Goal: Transaction & Acquisition: Register for event/course

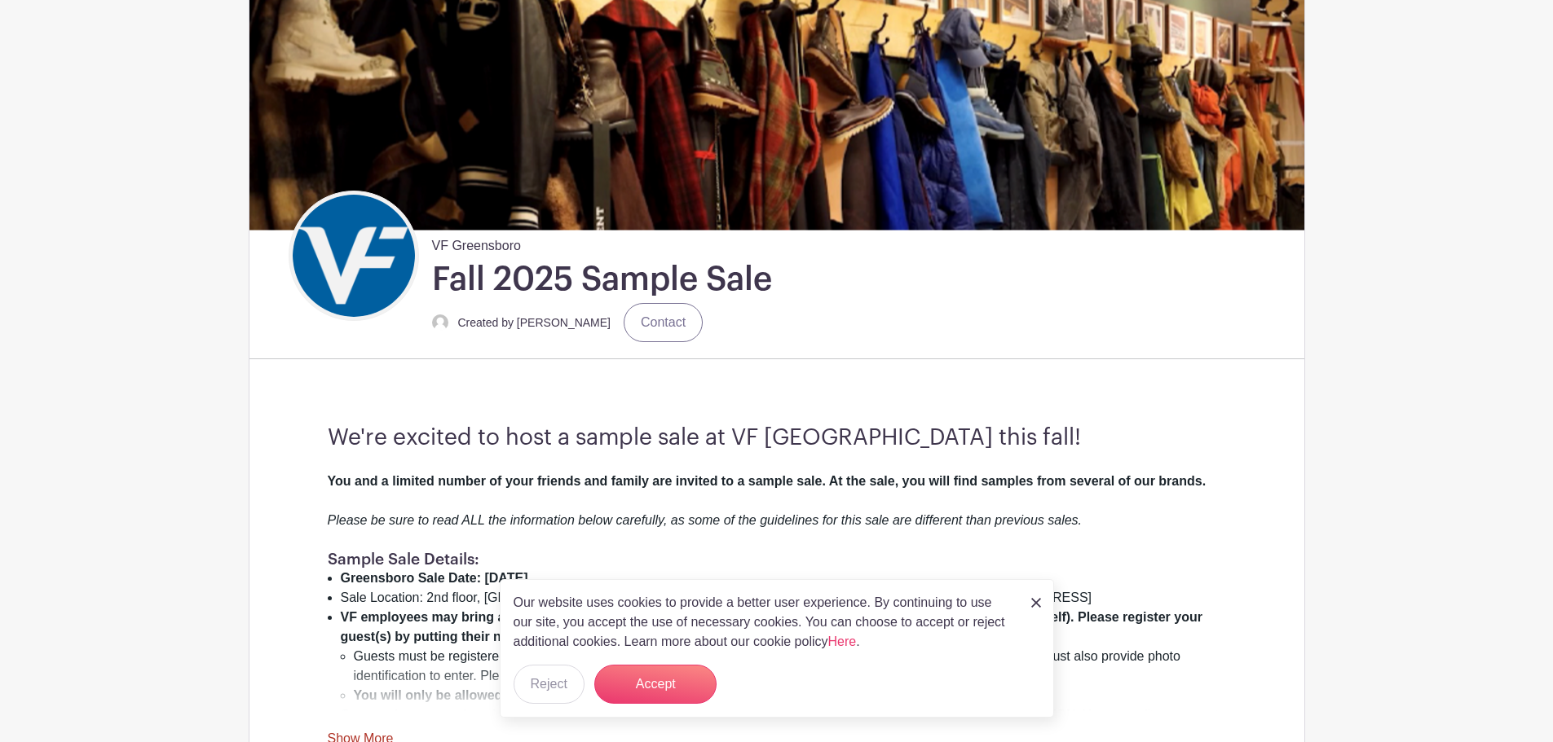
scroll to position [245, 0]
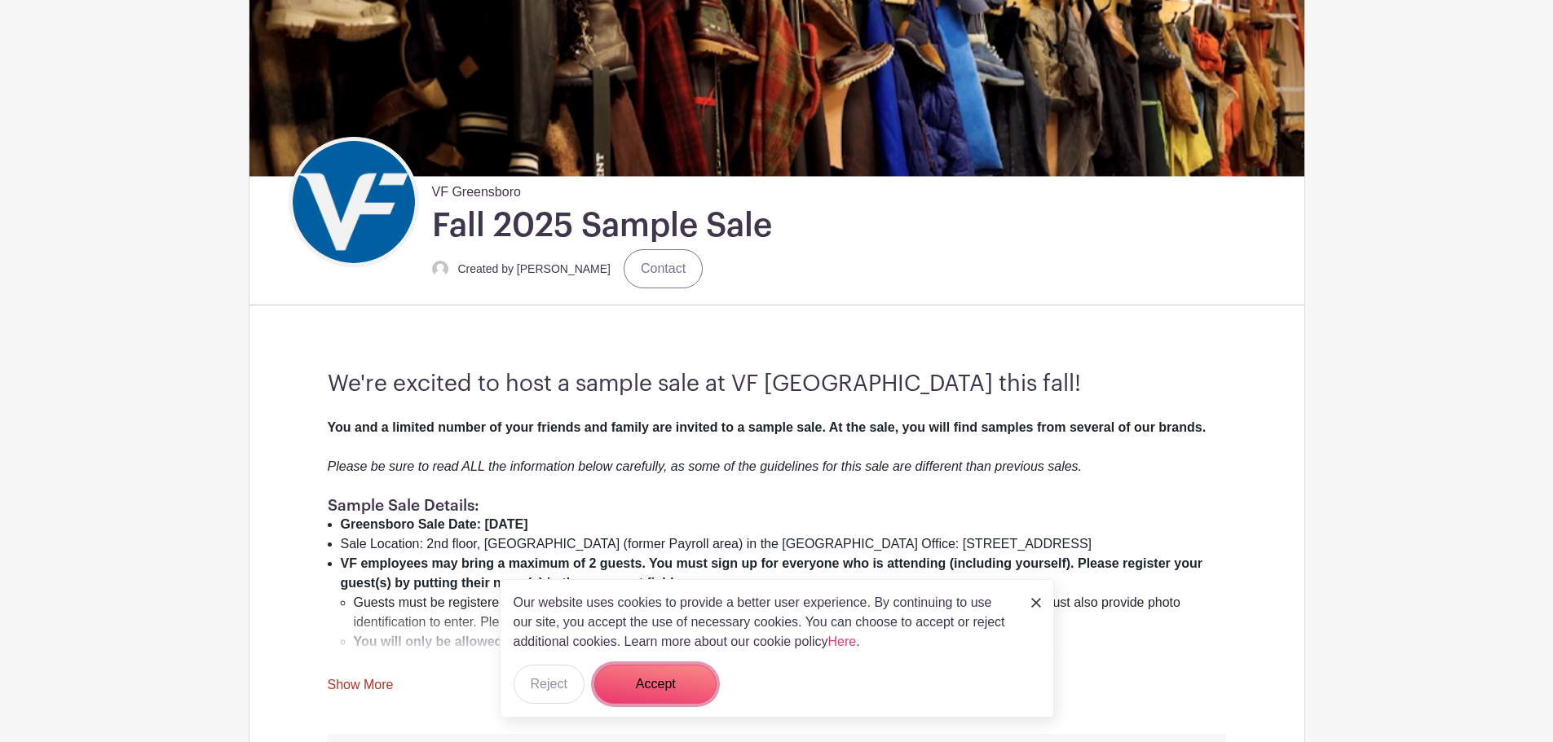
click at [655, 687] on button "Accept" at bounding box center [655, 684] width 122 height 39
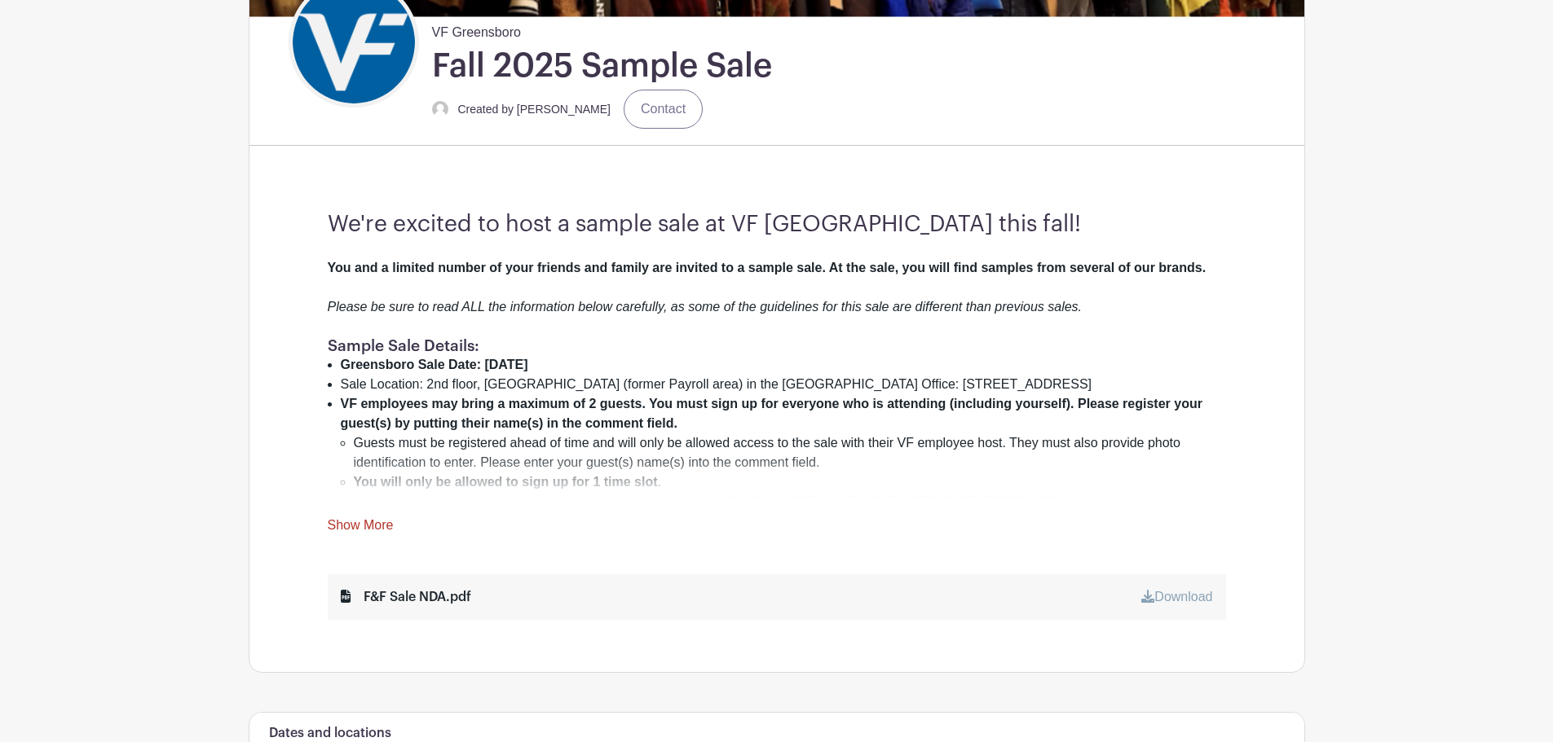
scroll to position [408, 0]
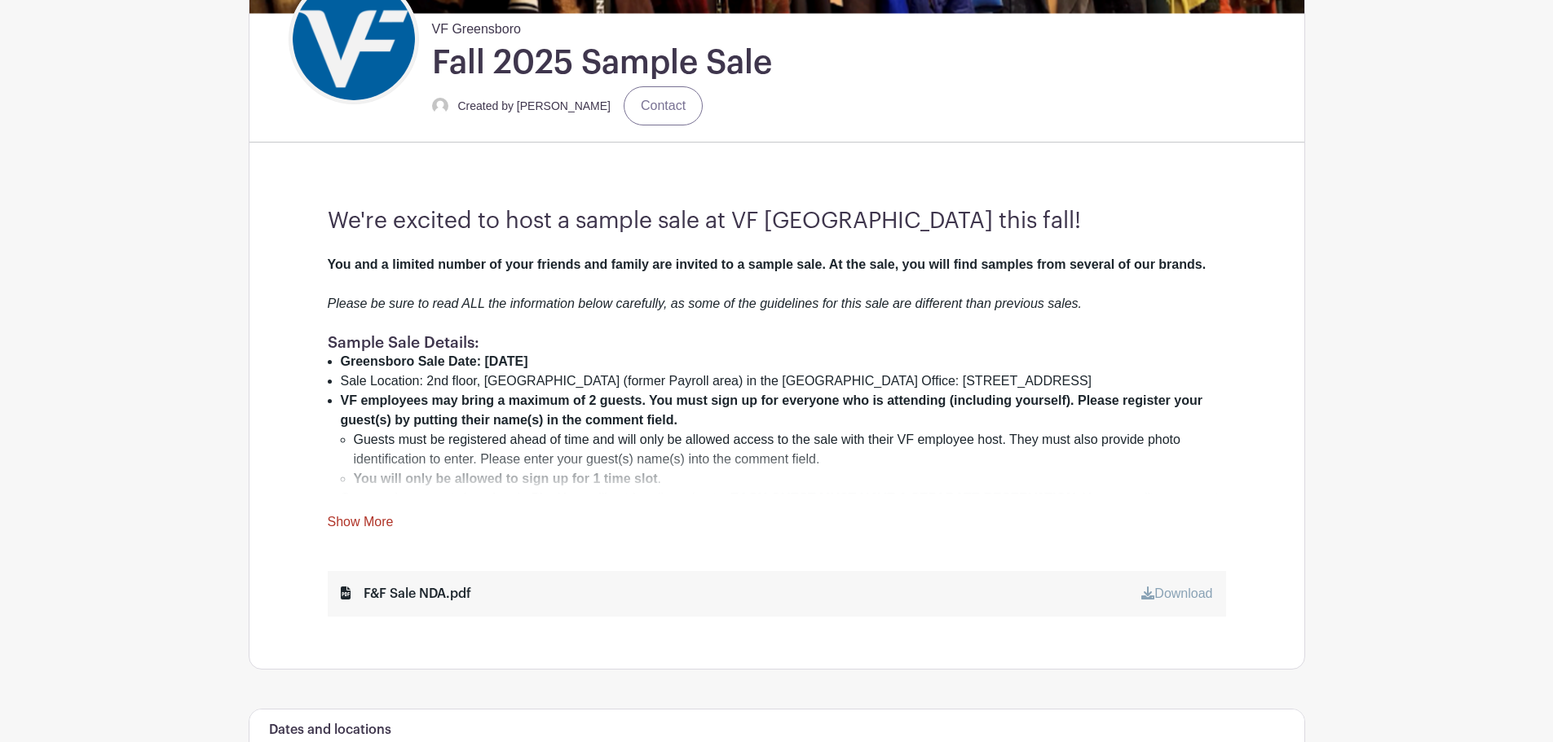
click at [360, 513] on div "You and a limited number of your friends and family are invited to a sample sal…" at bounding box center [777, 393] width 898 height 277
click at [368, 522] on link "Show More" at bounding box center [361, 525] width 66 height 20
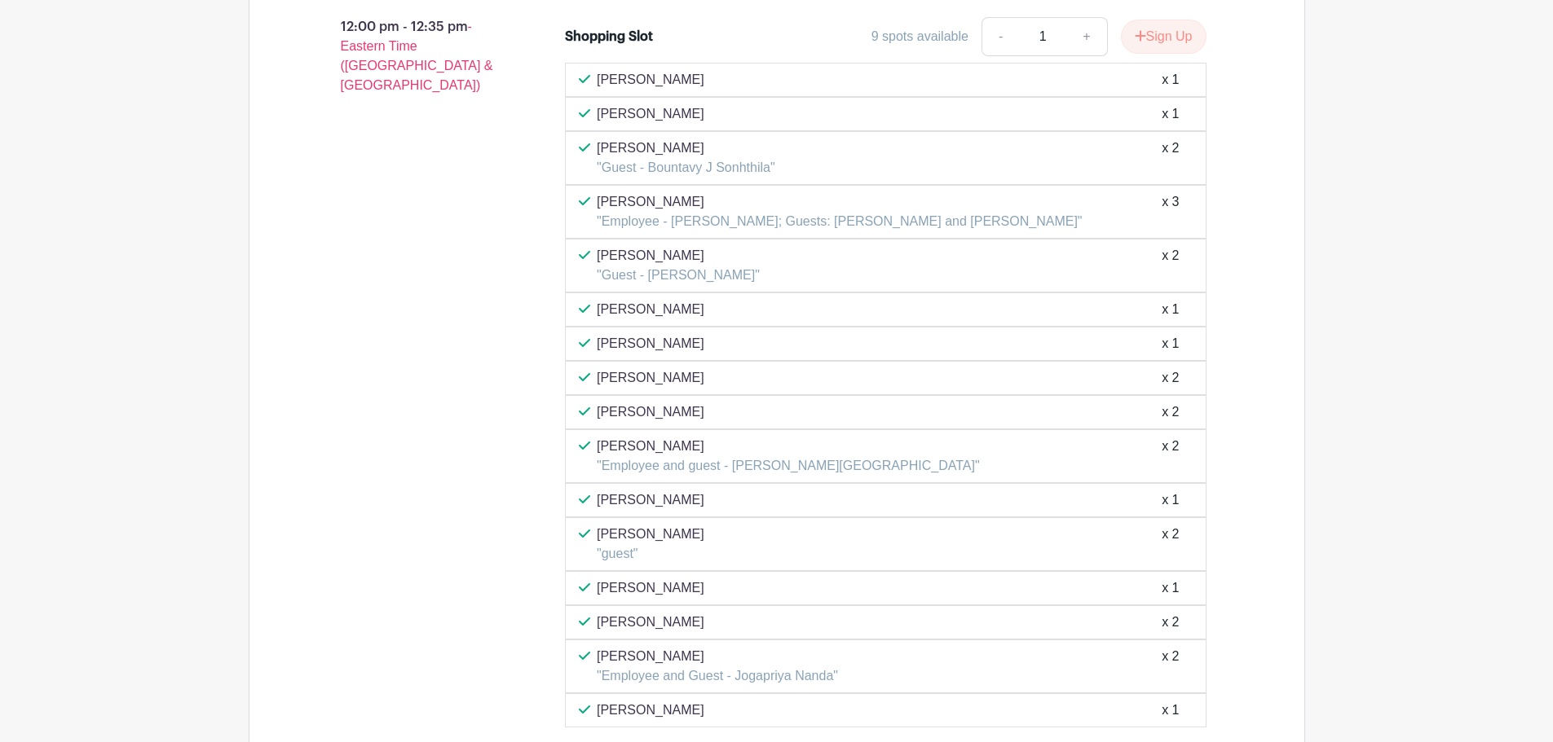
scroll to position [6194, 0]
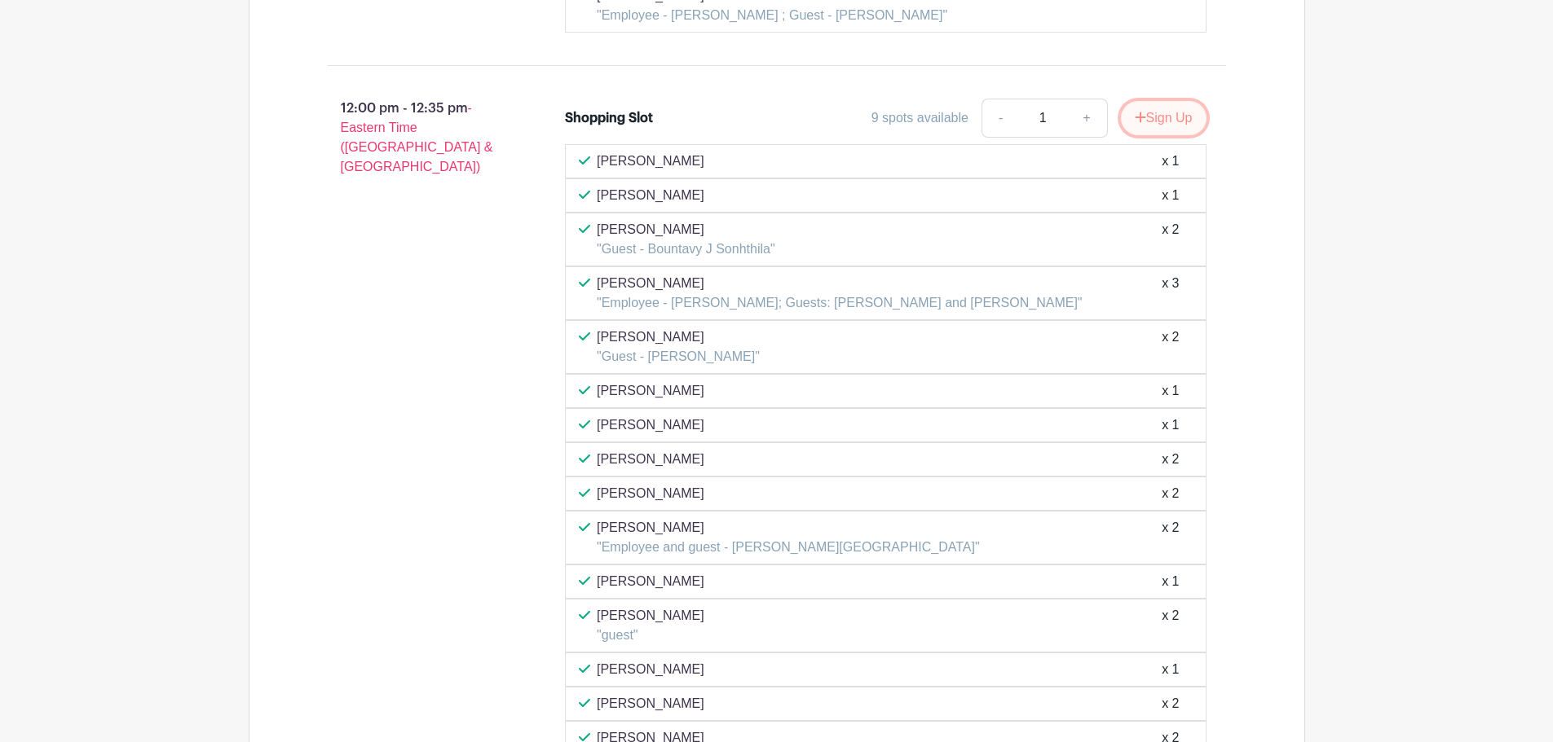
click at [1164, 101] on button "Sign Up" at bounding box center [1164, 118] width 86 height 34
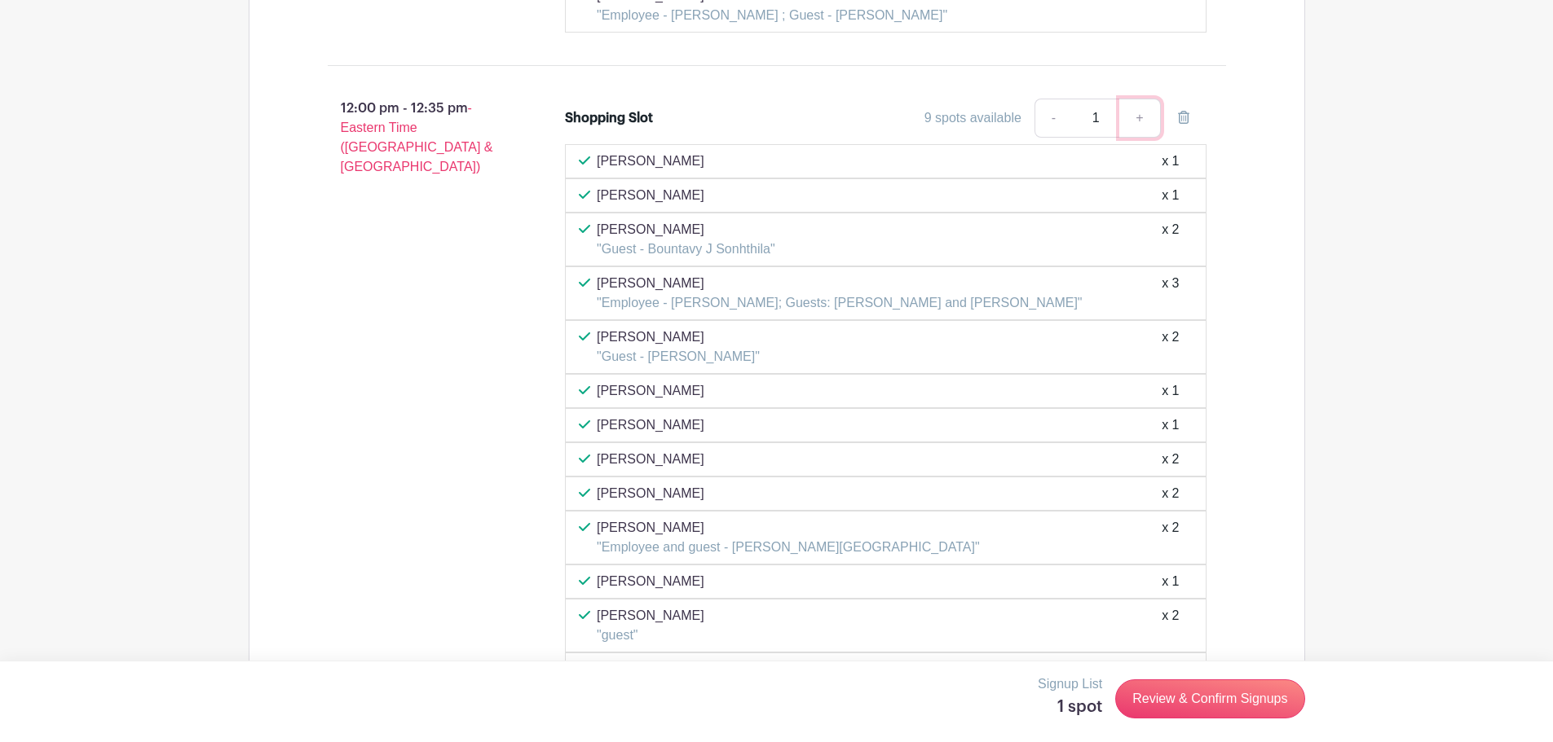
click at [1143, 99] on link "+" at bounding box center [1139, 118] width 41 height 39
type input "2"
click at [1144, 99] on link "+" at bounding box center [1139, 118] width 41 height 39
type input "3"
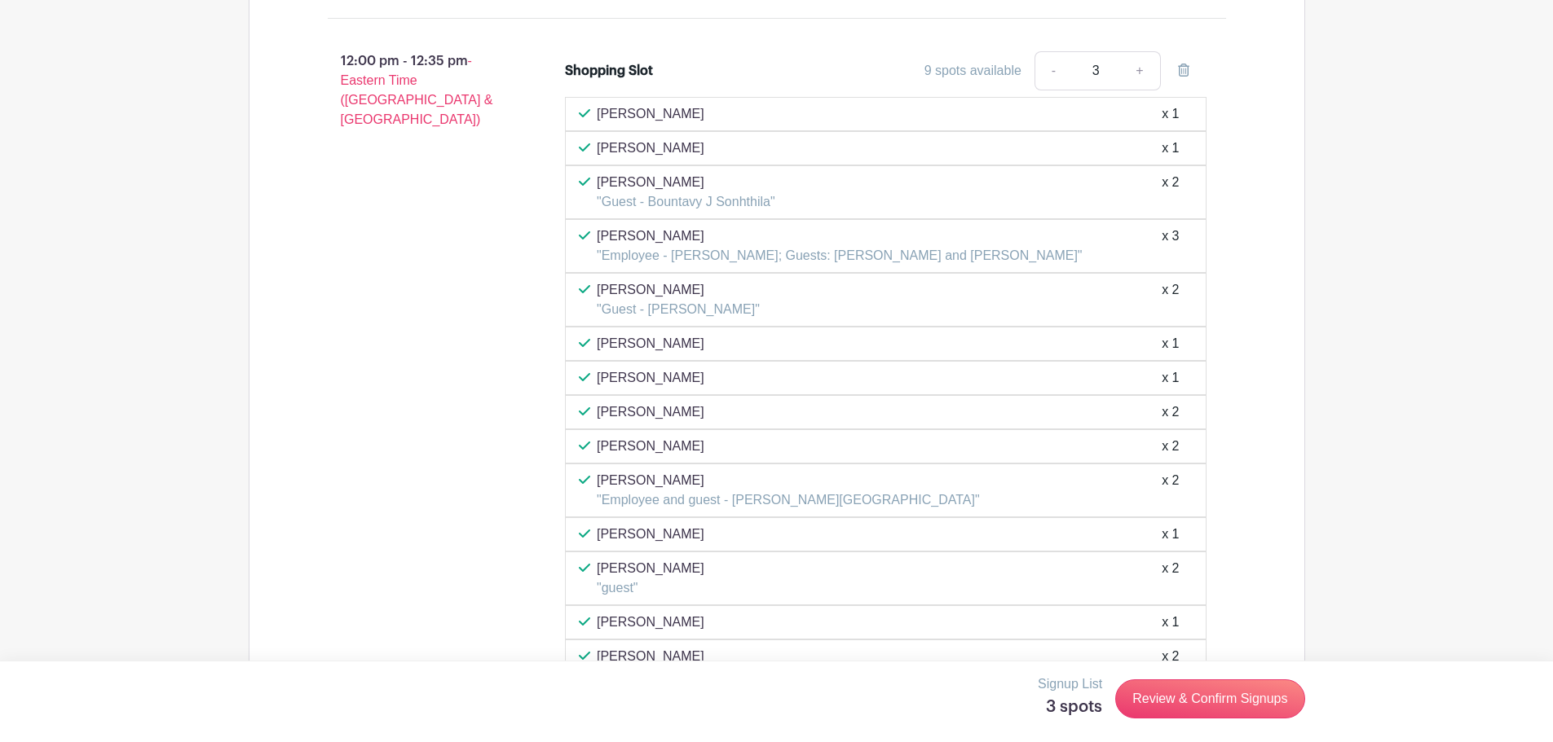
scroll to position [6078, 0]
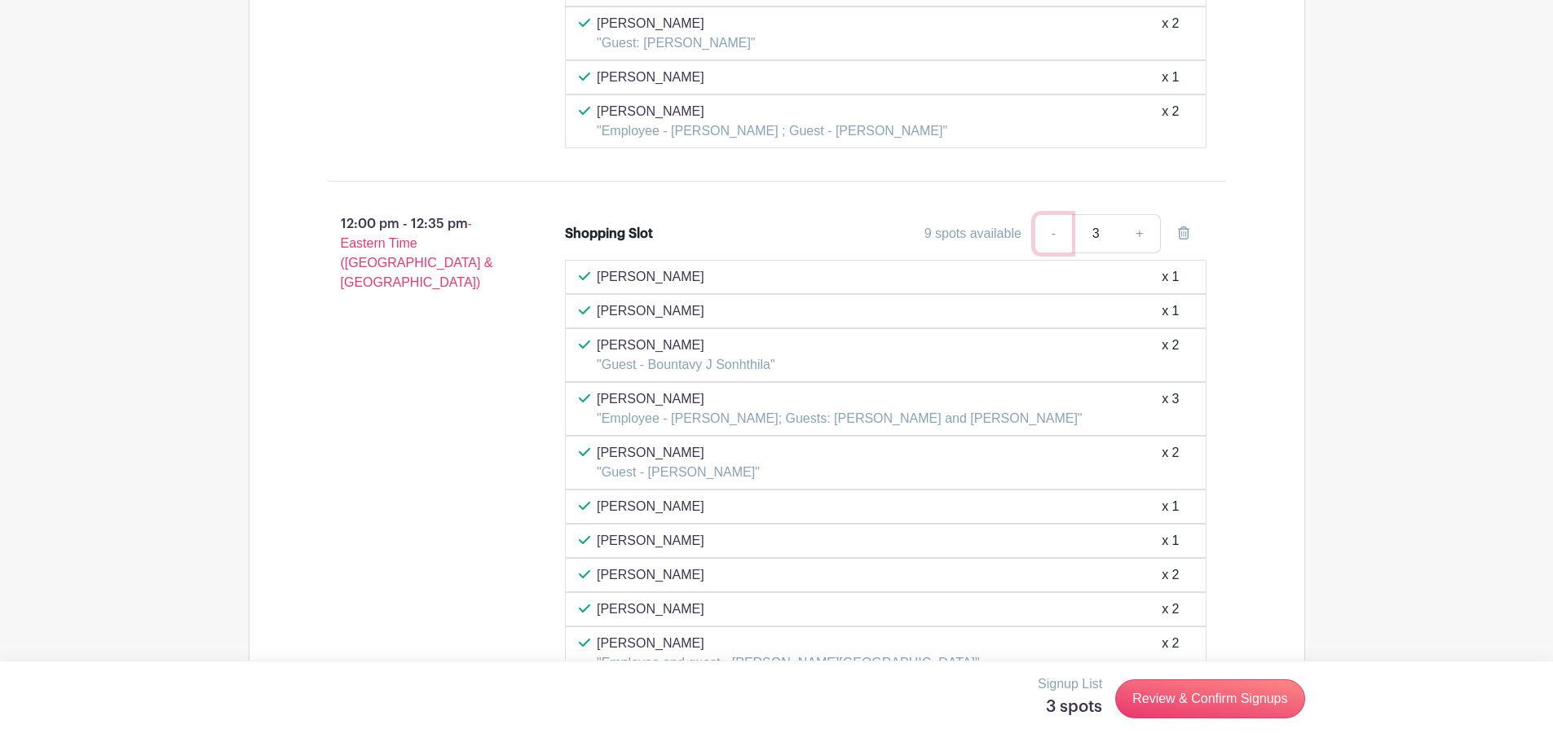
click at [1055, 214] on link "-" at bounding box center [1052, 233] width 37 height 39
type input "2"
click at [1139, 214] on link "+" at bounding box center [1139, 233] width 41 height 39
type input "3"
click at [1055, 214] on link "-" at bounding box center [1052, 233] width 37 height 39
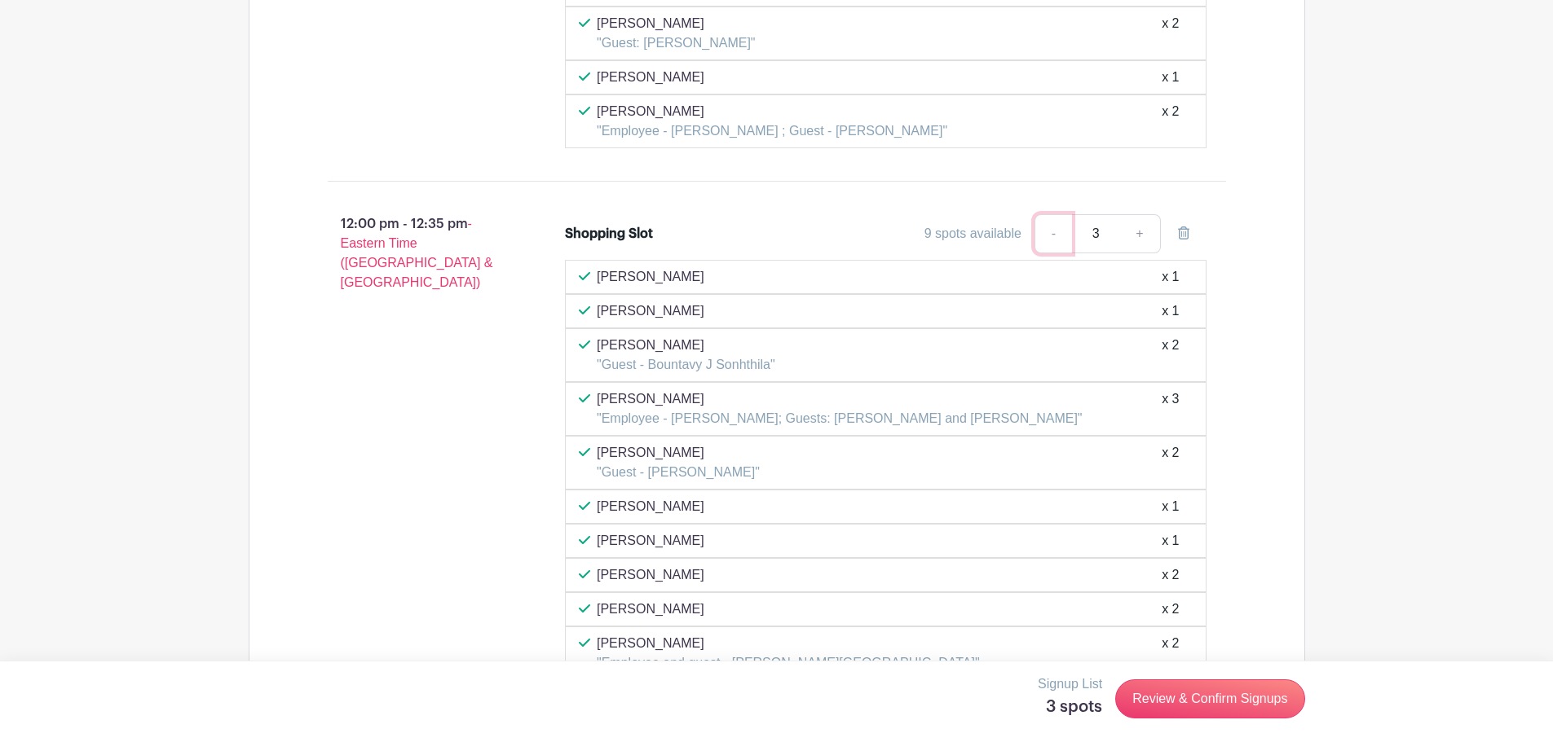
type input "2"
click at [1055, 214] on link "-" at bounding box center [1052, 233] width 37 height 39
type input "1"
click at [1143, 214] on link "+" at bounding box center [1139, 233] width 41 height 39
type input "2"
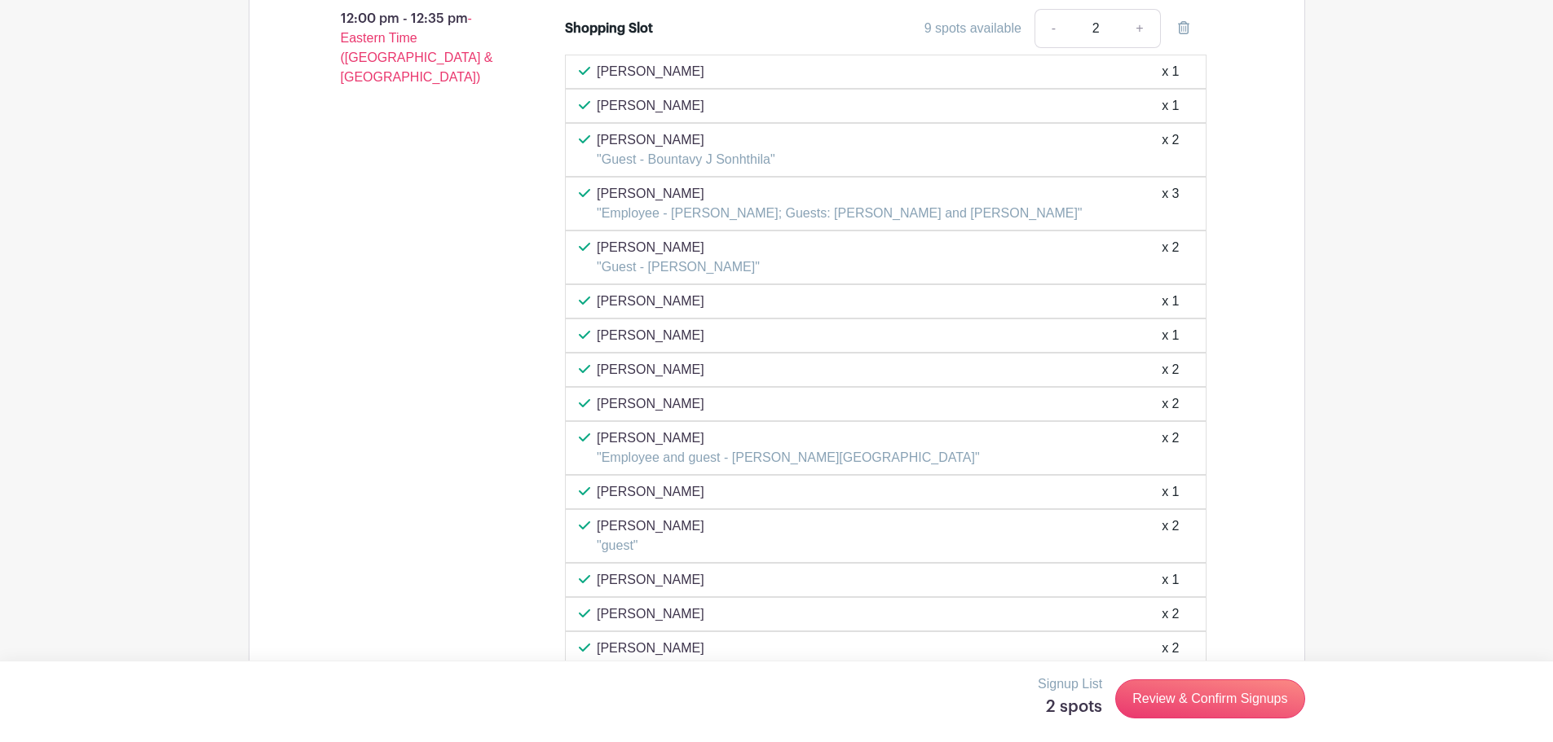
scroll to position [6160, 0]
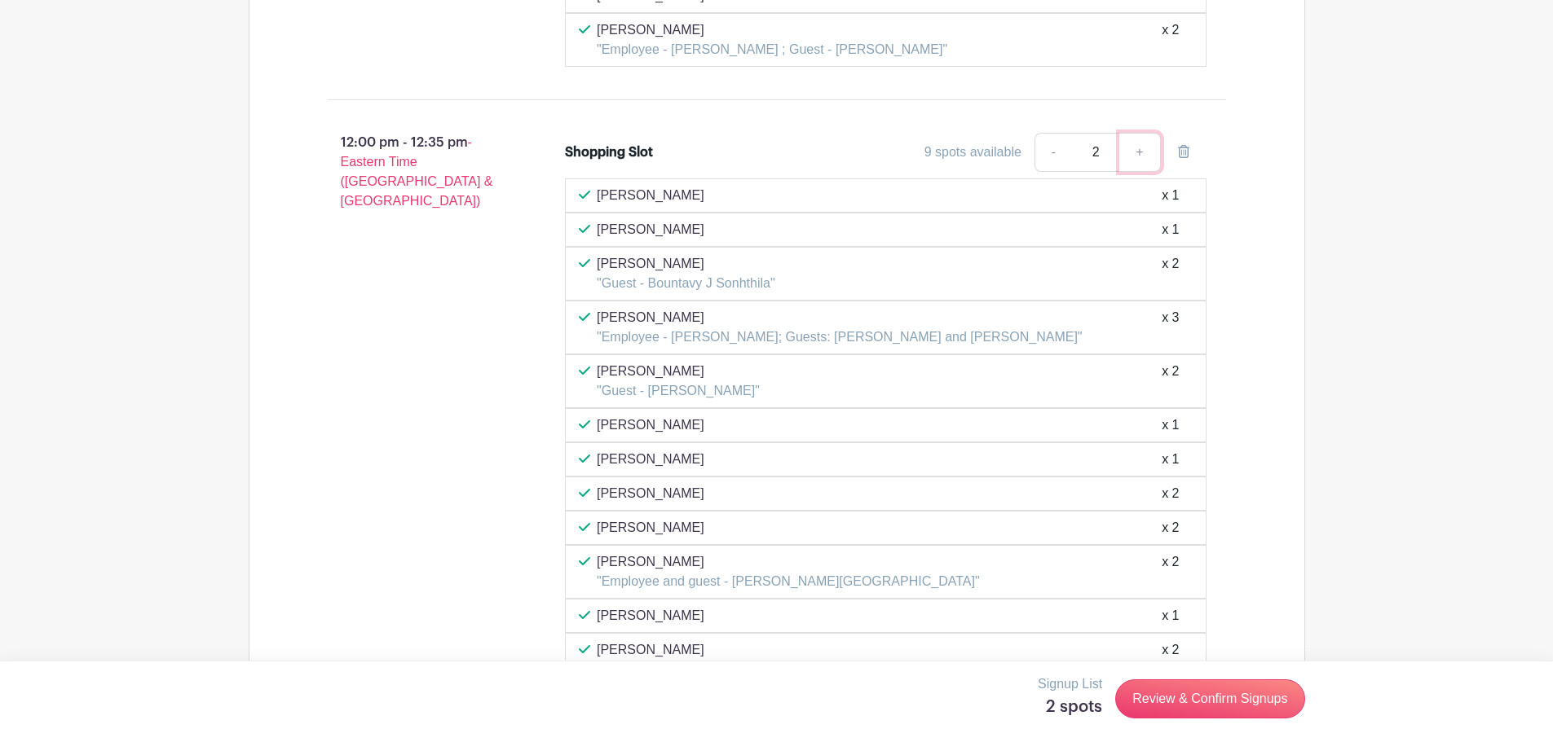
click at [1141, 133] on link "+" at bounding box center [1139, 152] width 41 height 39
type input "3"
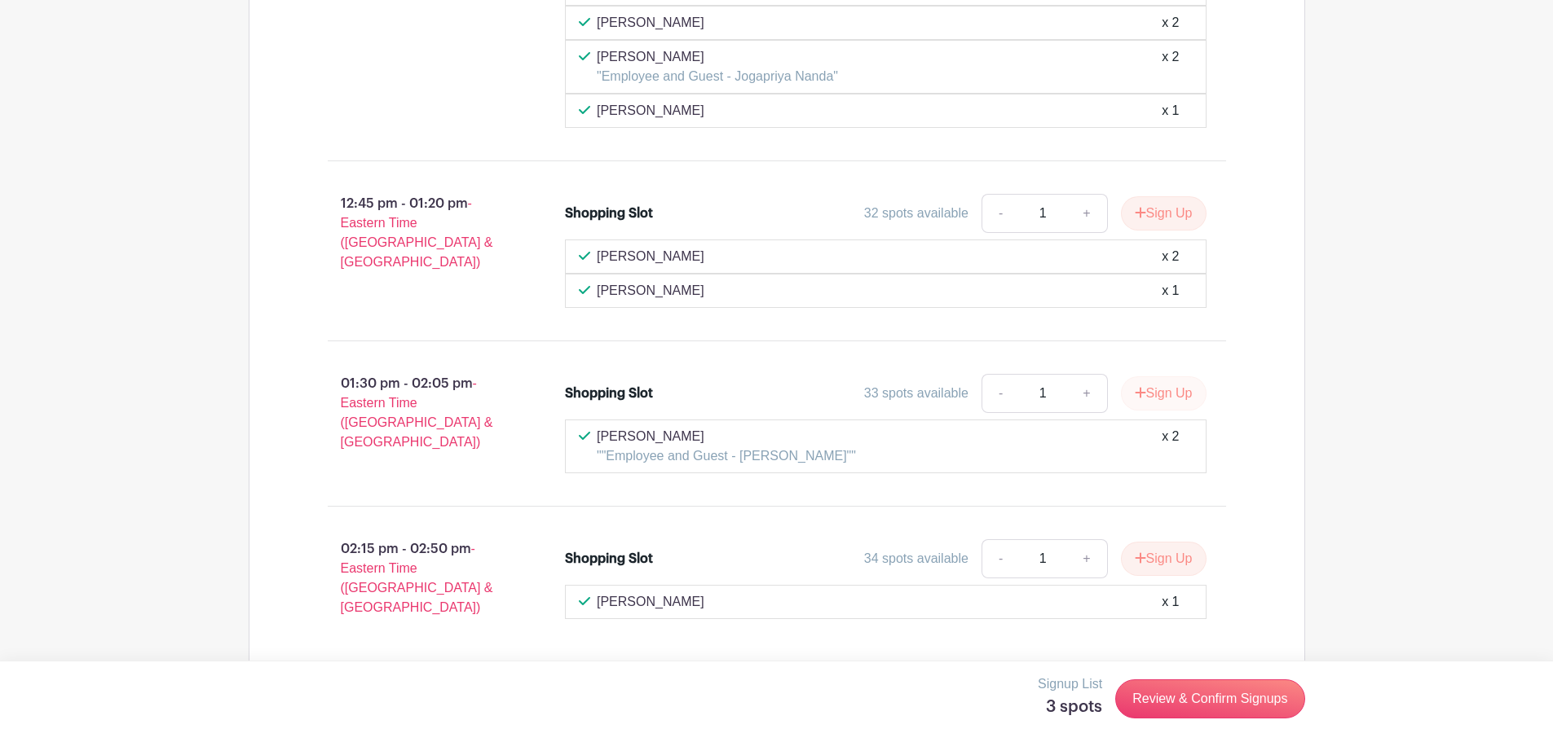
scroll to position [6893, 0]
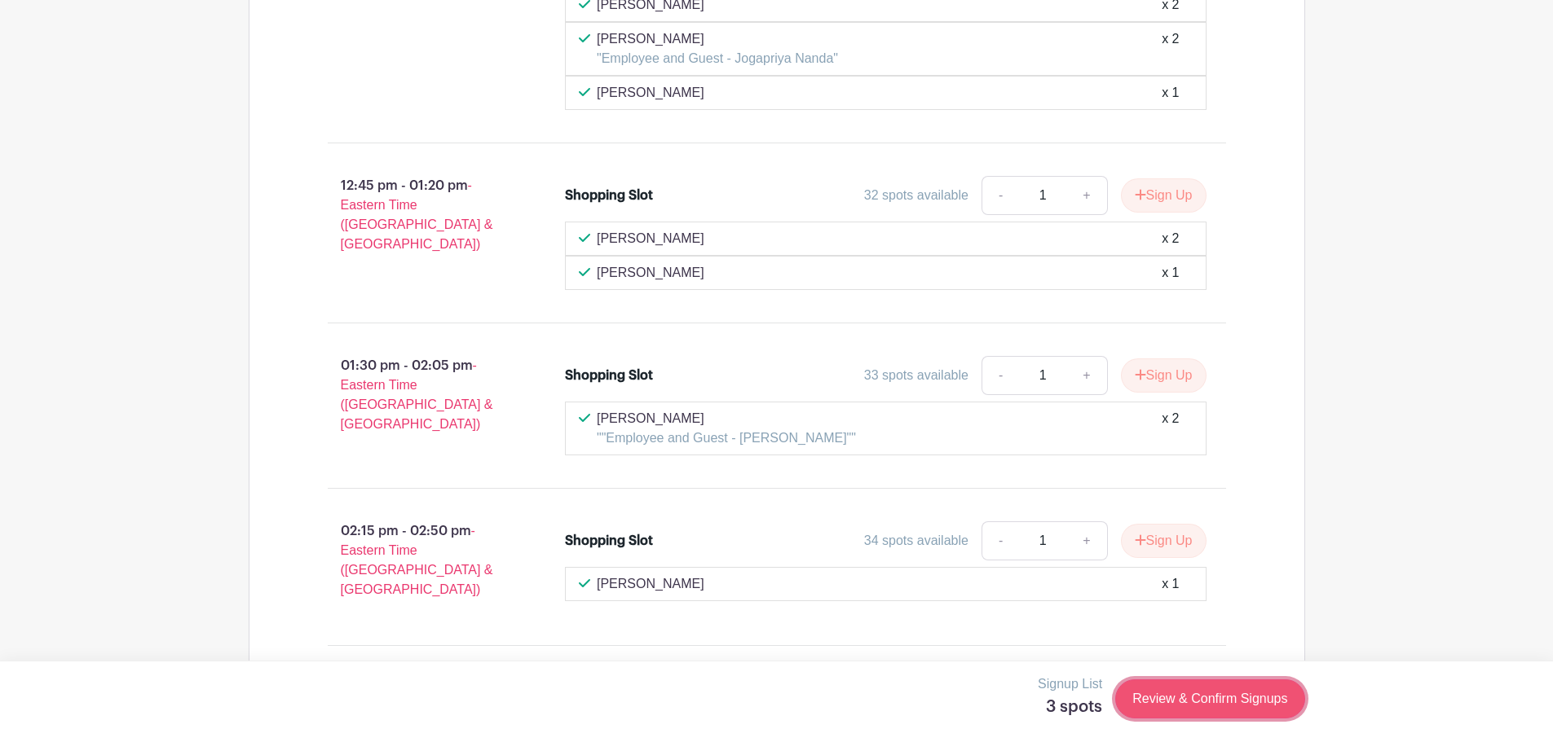
click at [1222, 698] on link "Review & Confirm Signups" at bounding box center [1209, 699] width 189 height 39
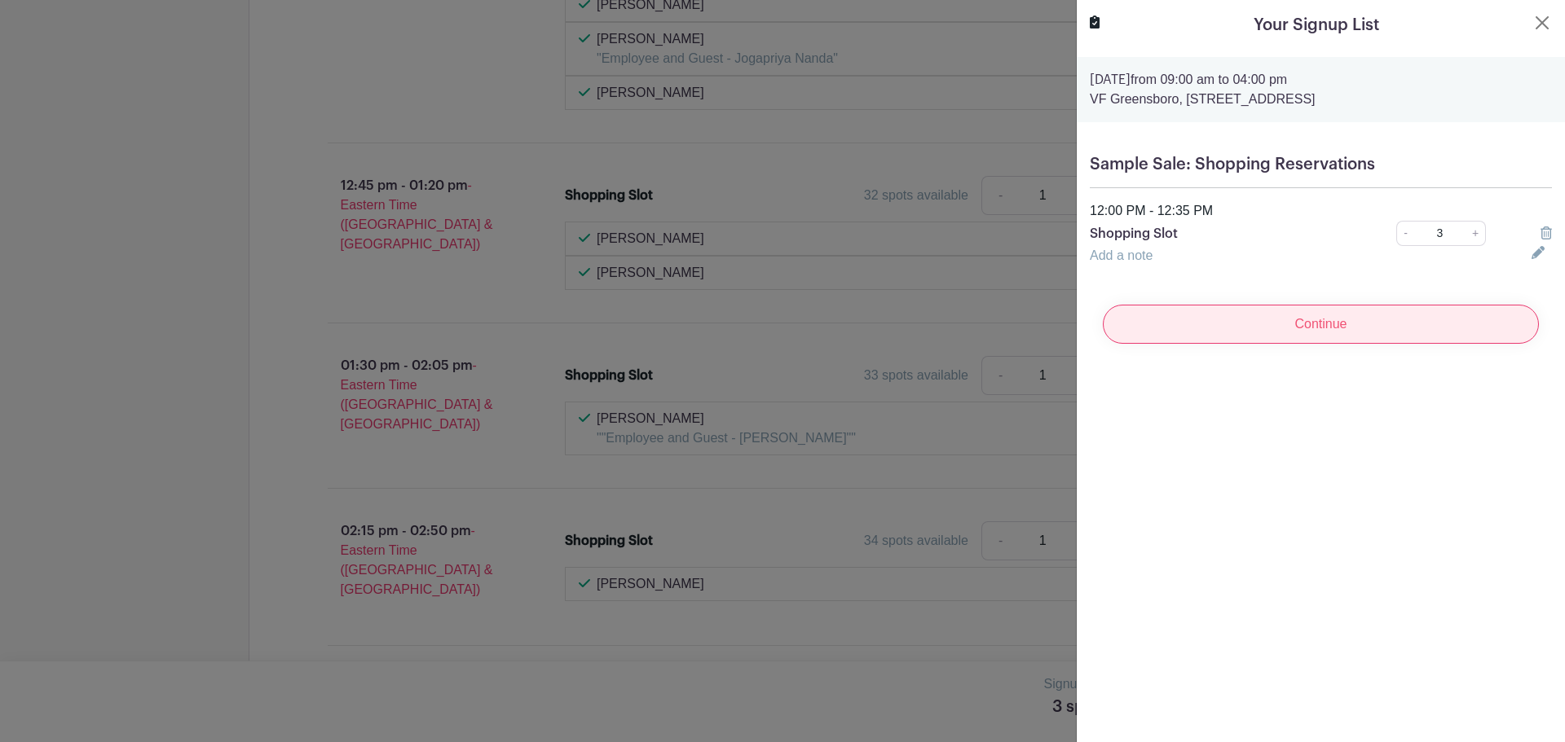
click at [1329, 315] on input "Continue" at bounding box center [1321, 324] width 436 height 39
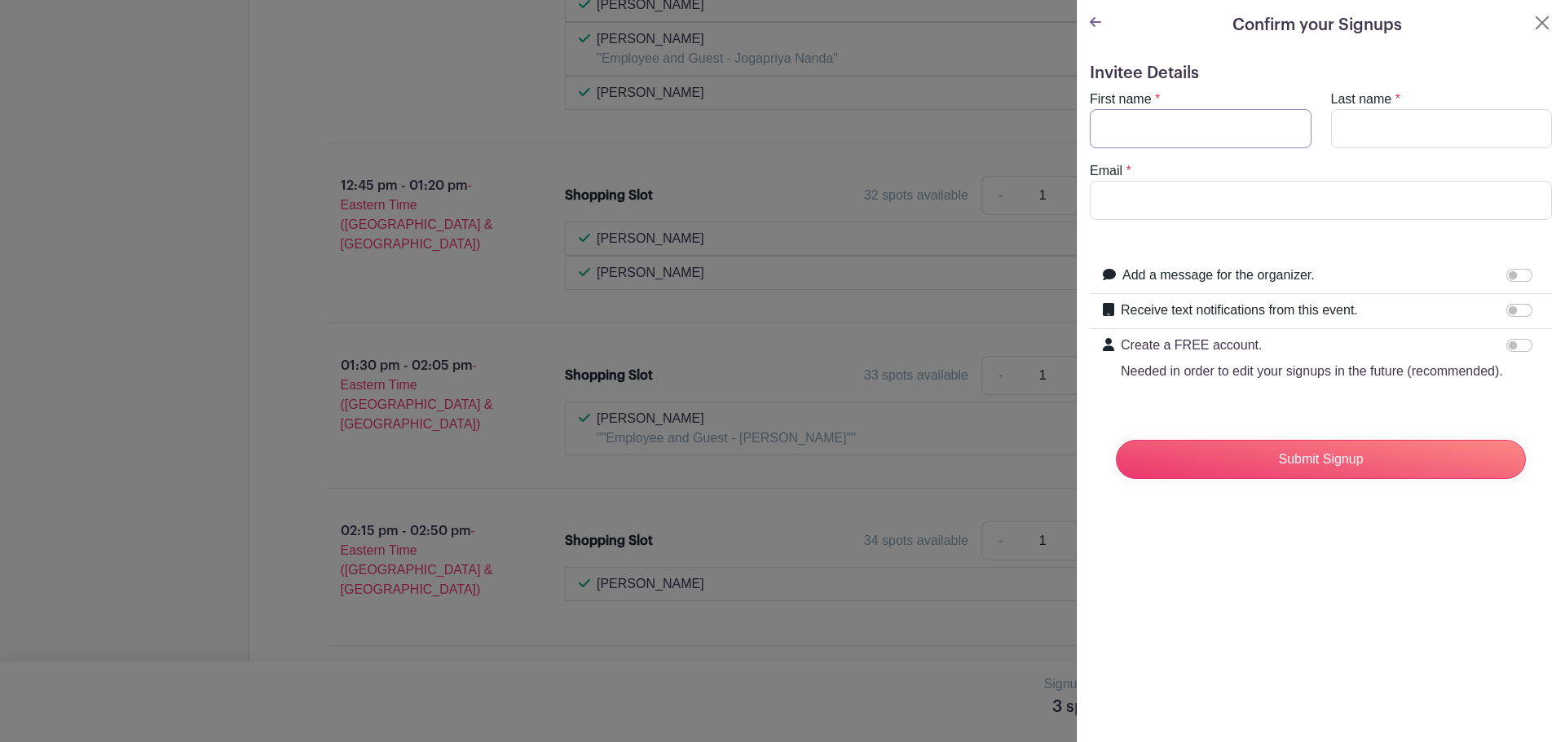
click at [1200, 120] on input "First name" at bounding box center [1201, 128] width 222 height 39
type input "[PERSON_NAME]"
type input "[PERSON_NAME][EMAIL_ADDRESS][DOMAIN_NAME]"
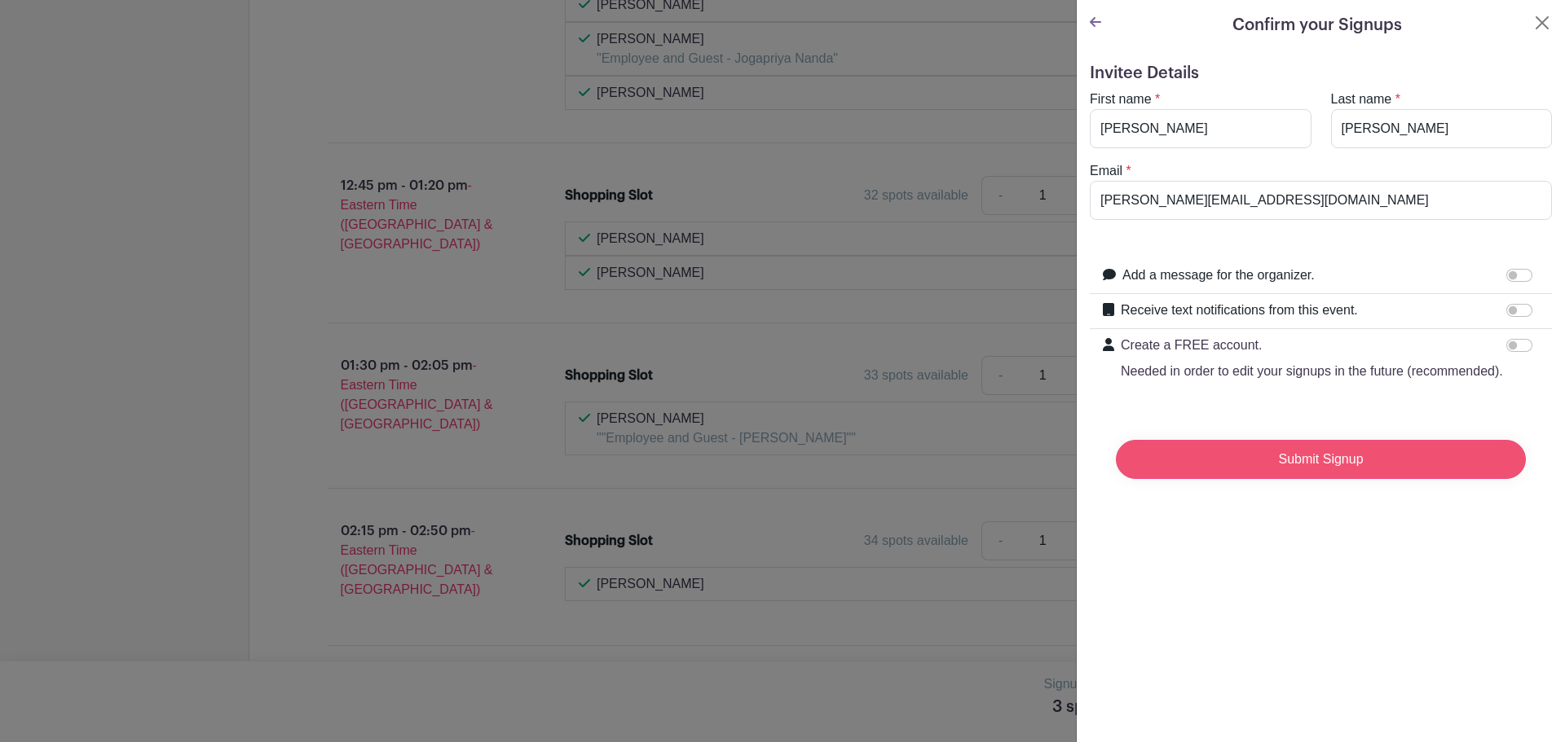
click at [1336, 466] on input "Submit Signup" at bounding box center [1321, 459] width 410 height 39
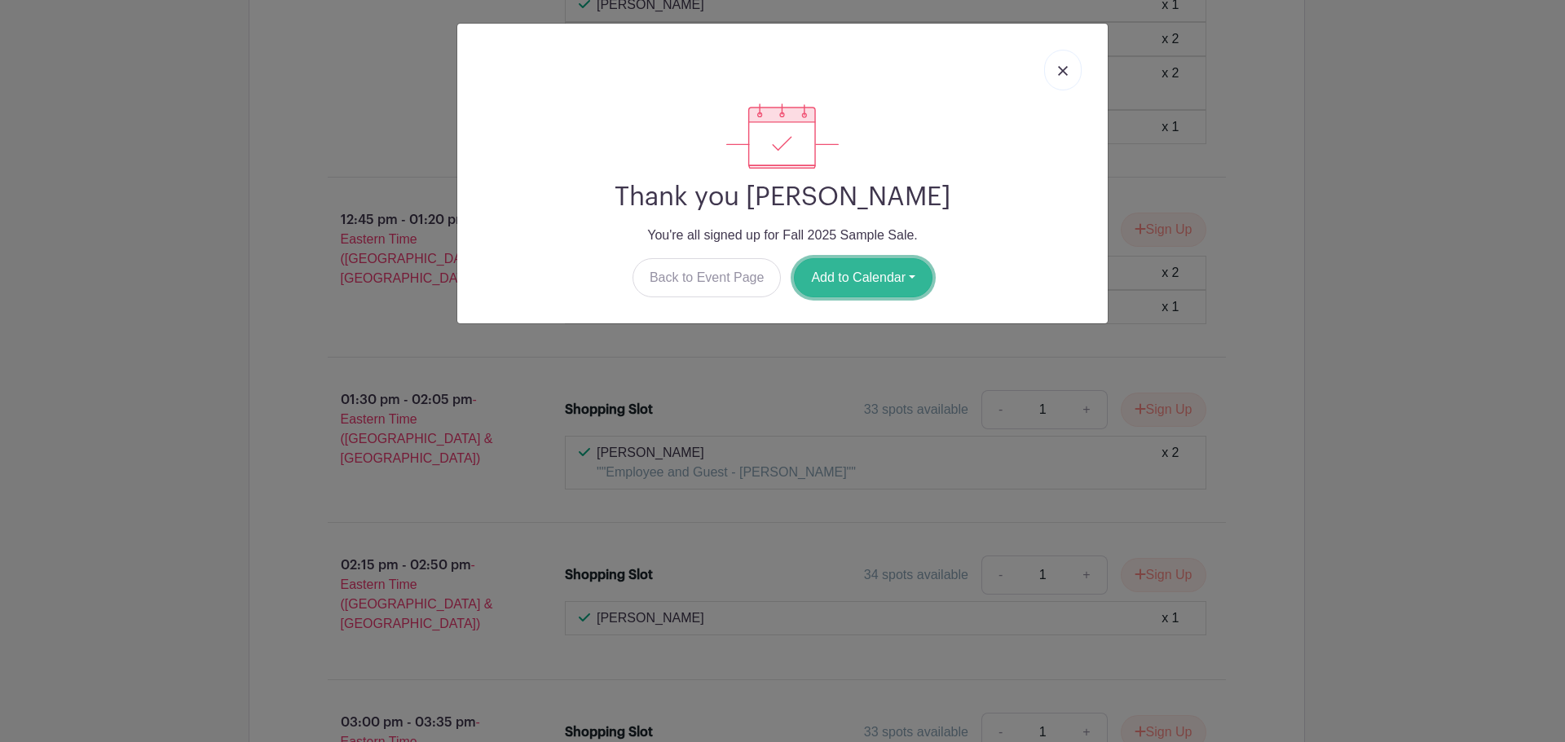
click at [857, 273] on button "Add to Calendar" at bounding box center [863, 277] width 139 height 39
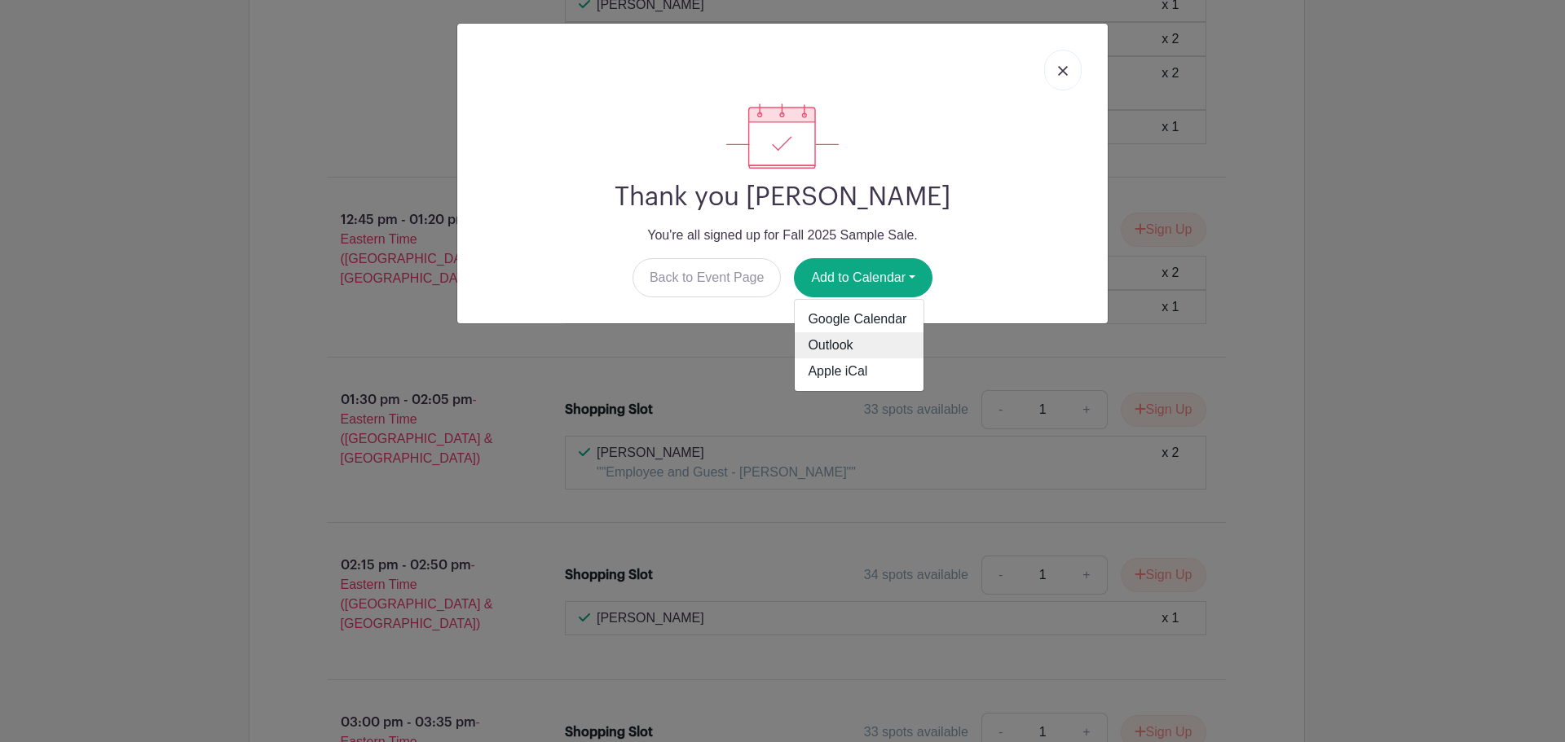
click at [840, 344] on link "Outlook" at bounding box center [859, 346] width 129 height 26
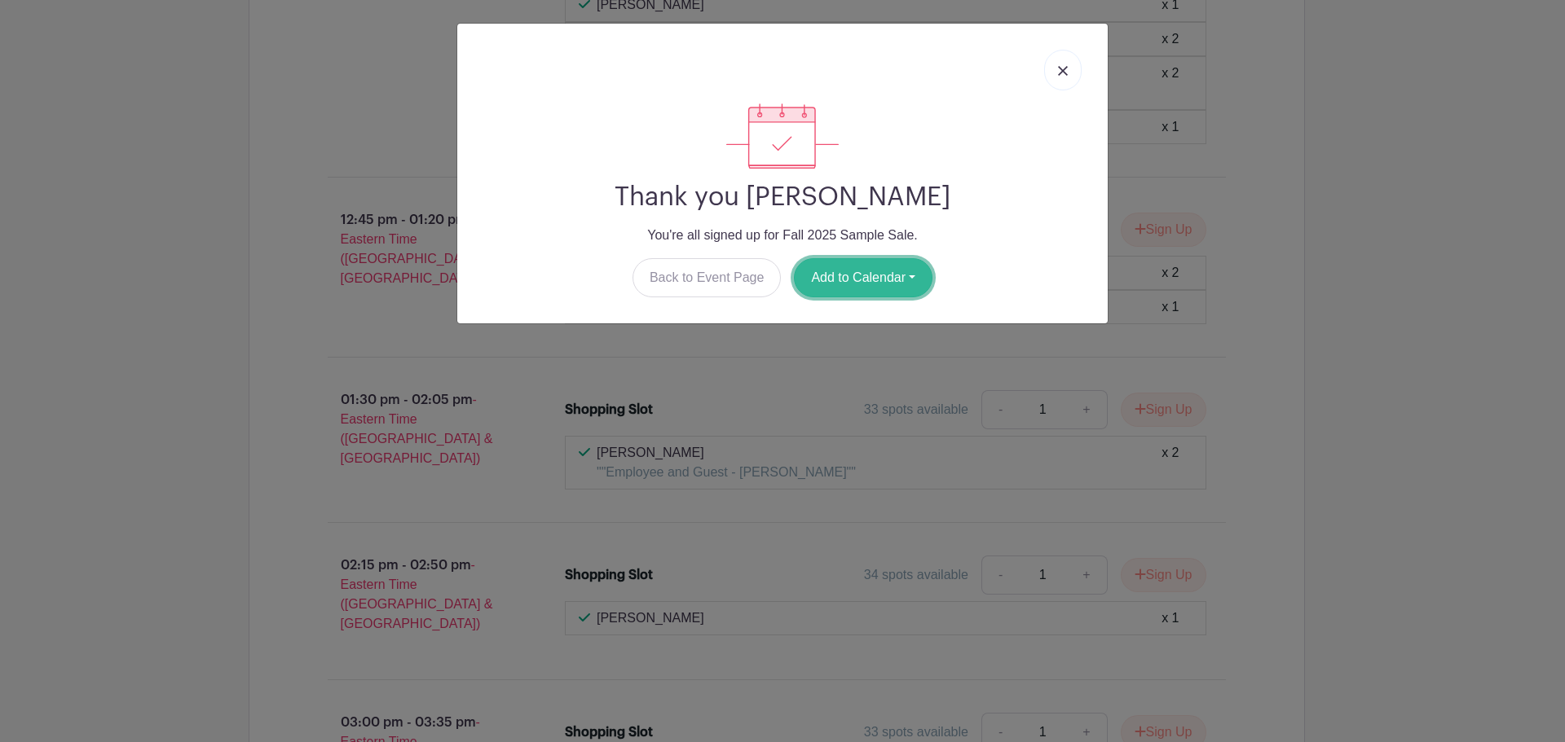
click at [921, 275] on button "Add to Calendar" at bounding box center [863, 277] width 139 height 39
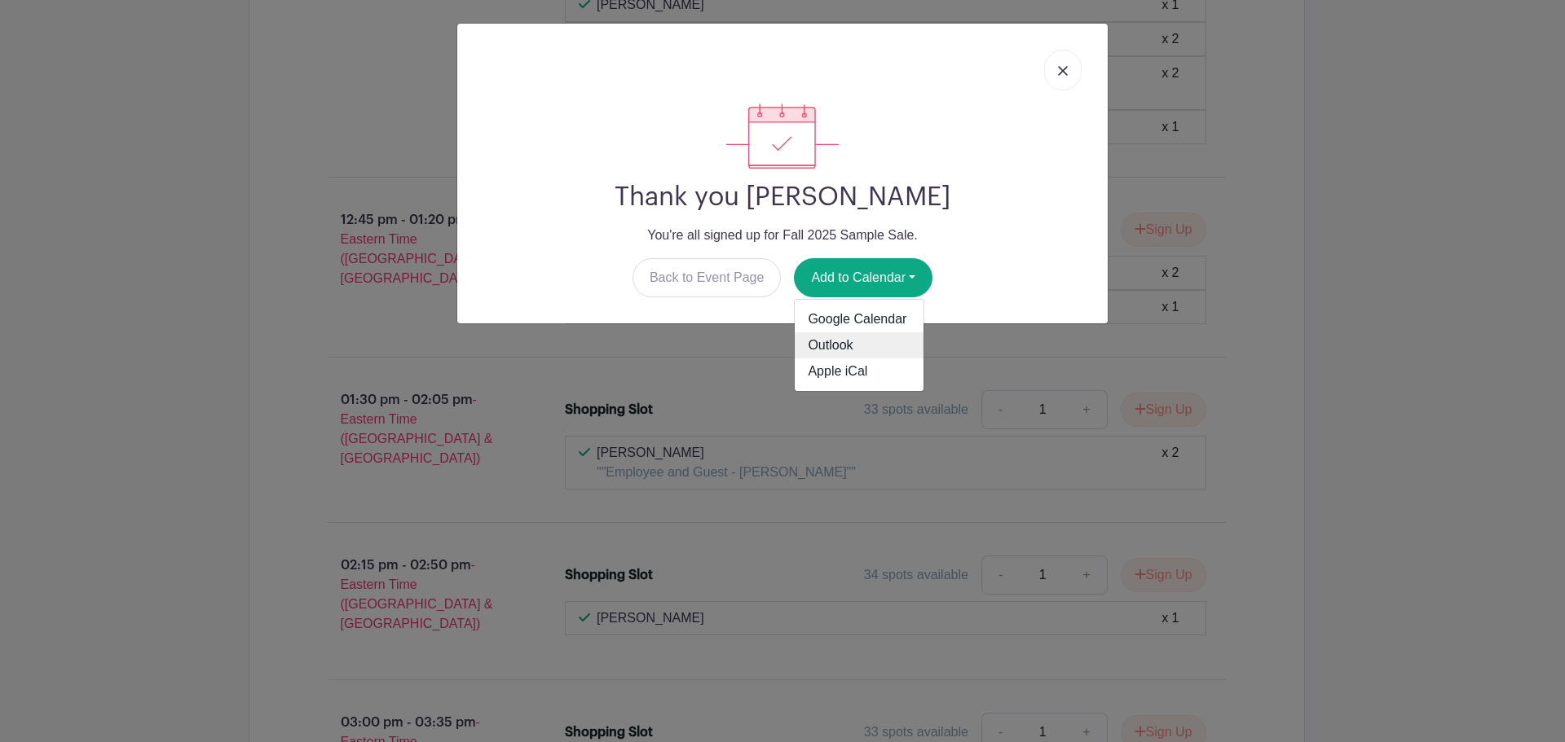
click at [848, 337] on link "Outlook" at bounding box center [859, 346] width 129 height 26
click at [1063, 64] on link at bounding box center [1062, 70] width 37 height 41
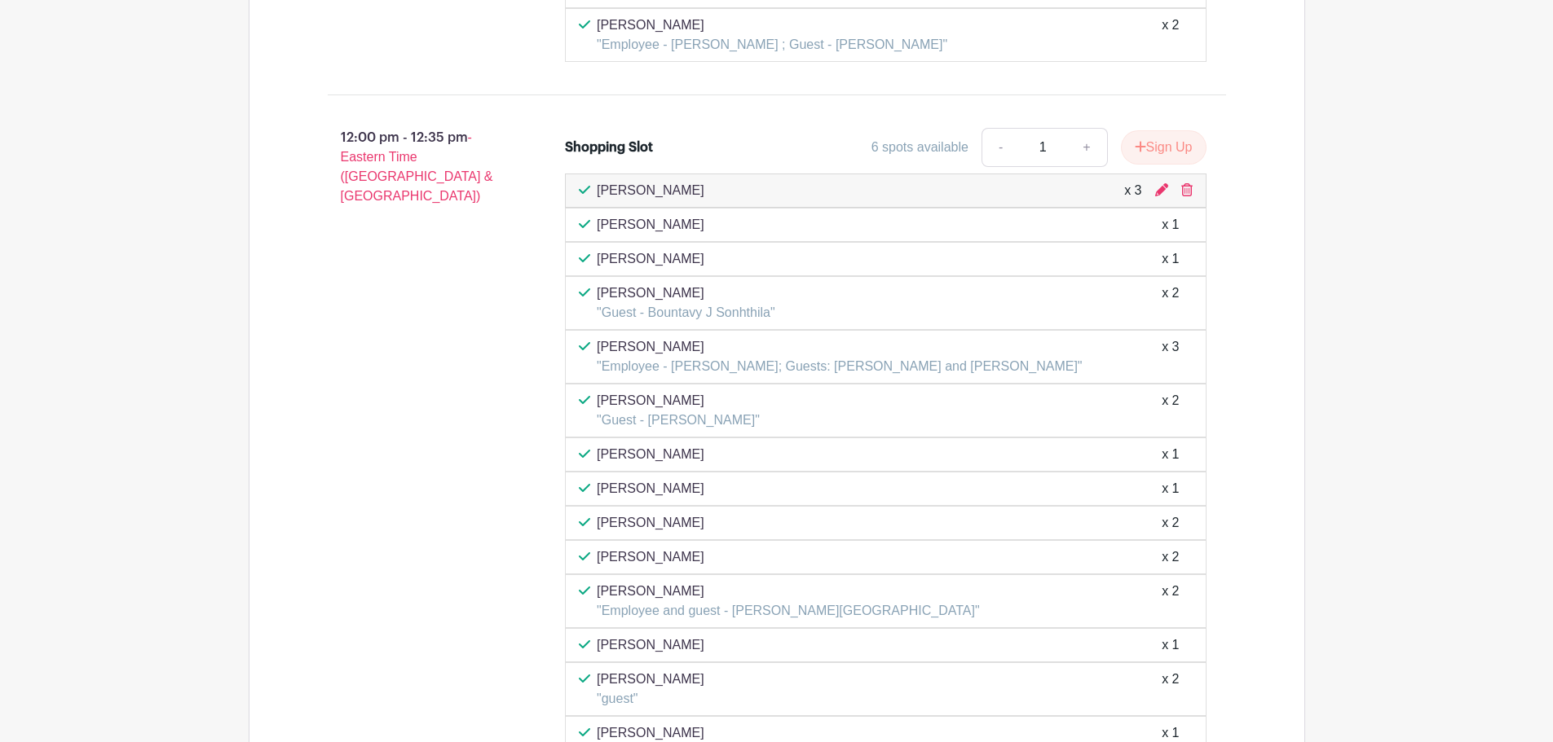
scroll to position [5868, 0]
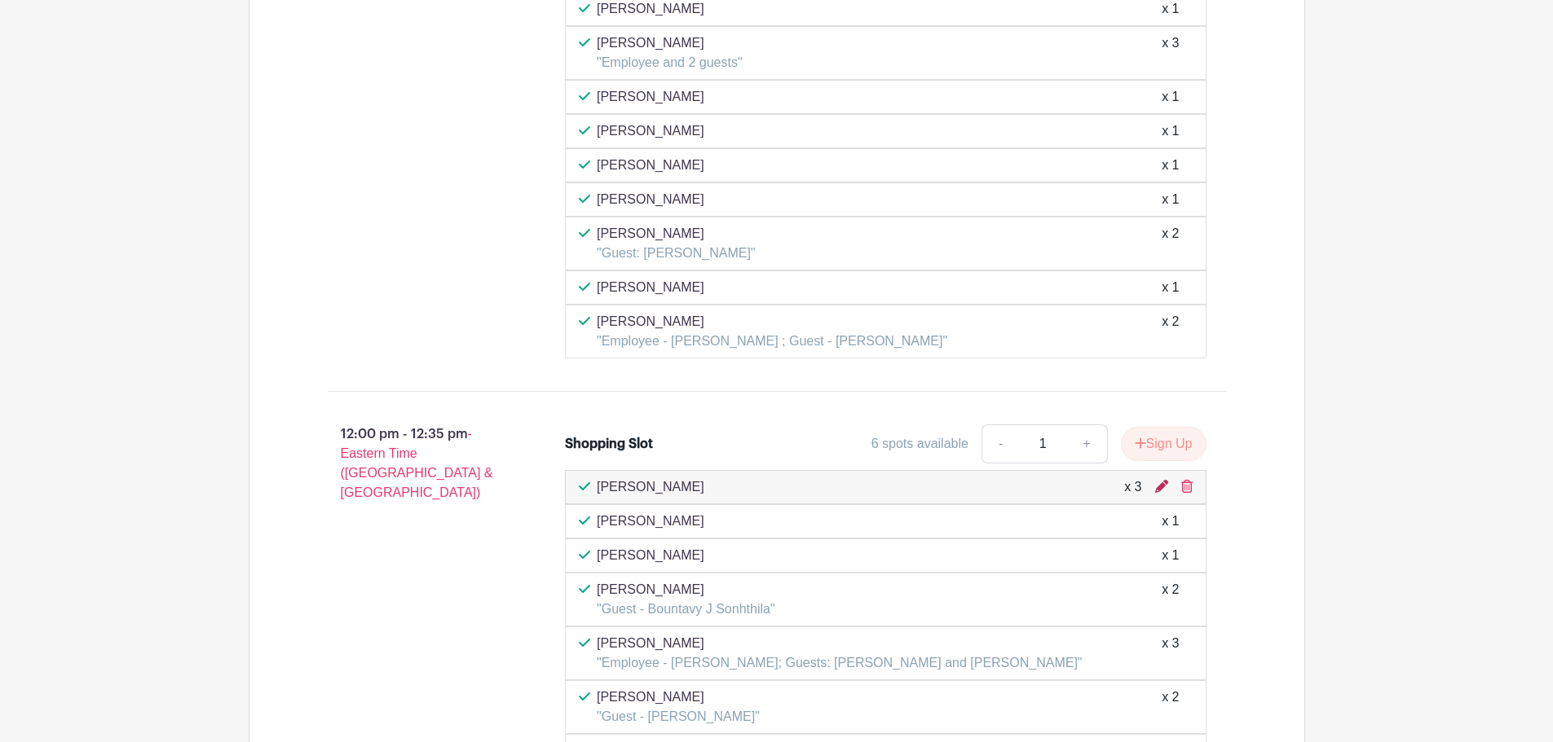
click at [1163, 480] on icon at bounding box center [1161, 486] width 13 height 13
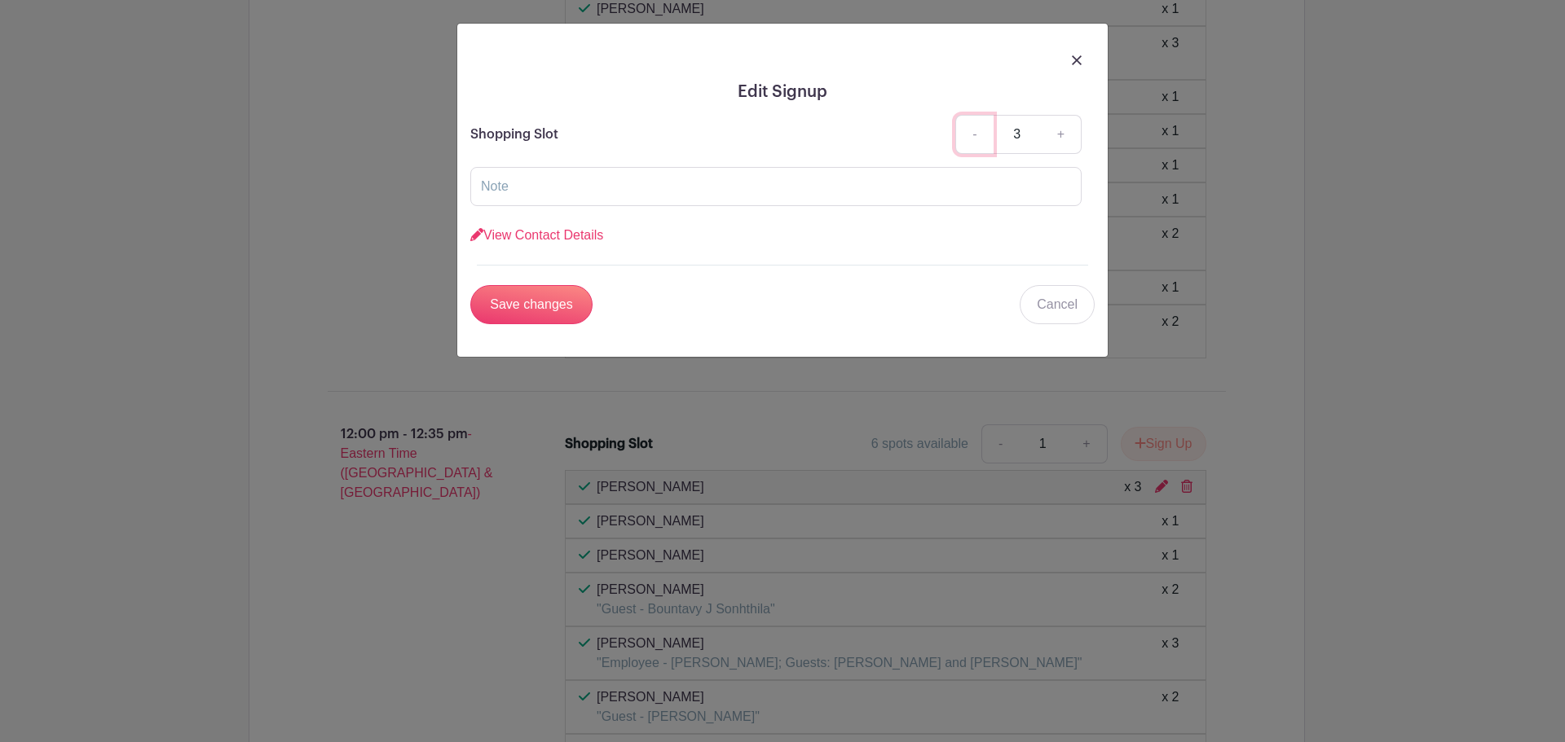
click at [978, 134] on link "-" at bounding box center [973, 134] width 37 height 39
type input "2"
click at [548, 302] on input "Save changes" at bounding box center [531, 304] width 122 height 39
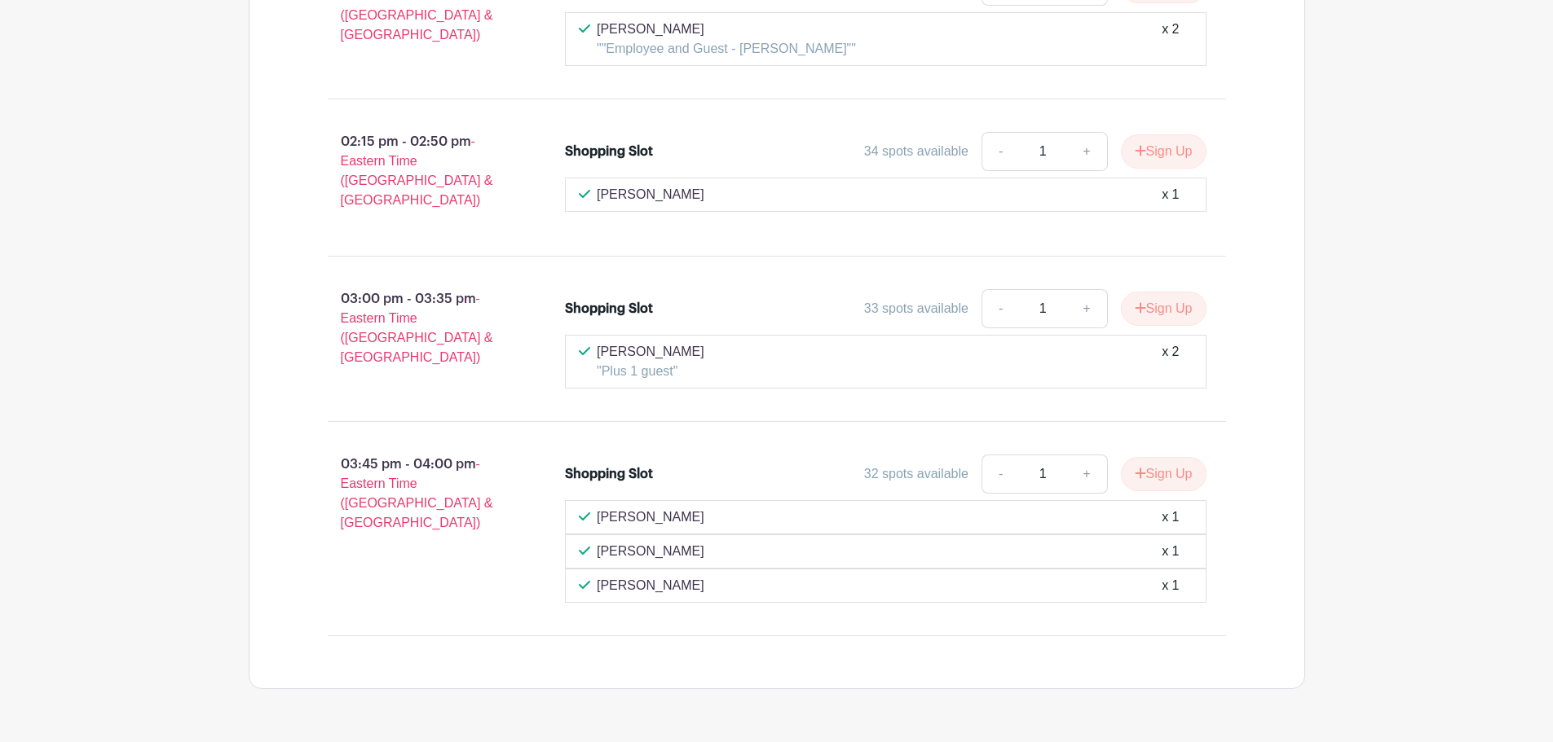
scroll to position [7369, 0]
